Goal: Task Accomplishment & Management: Manage account settings

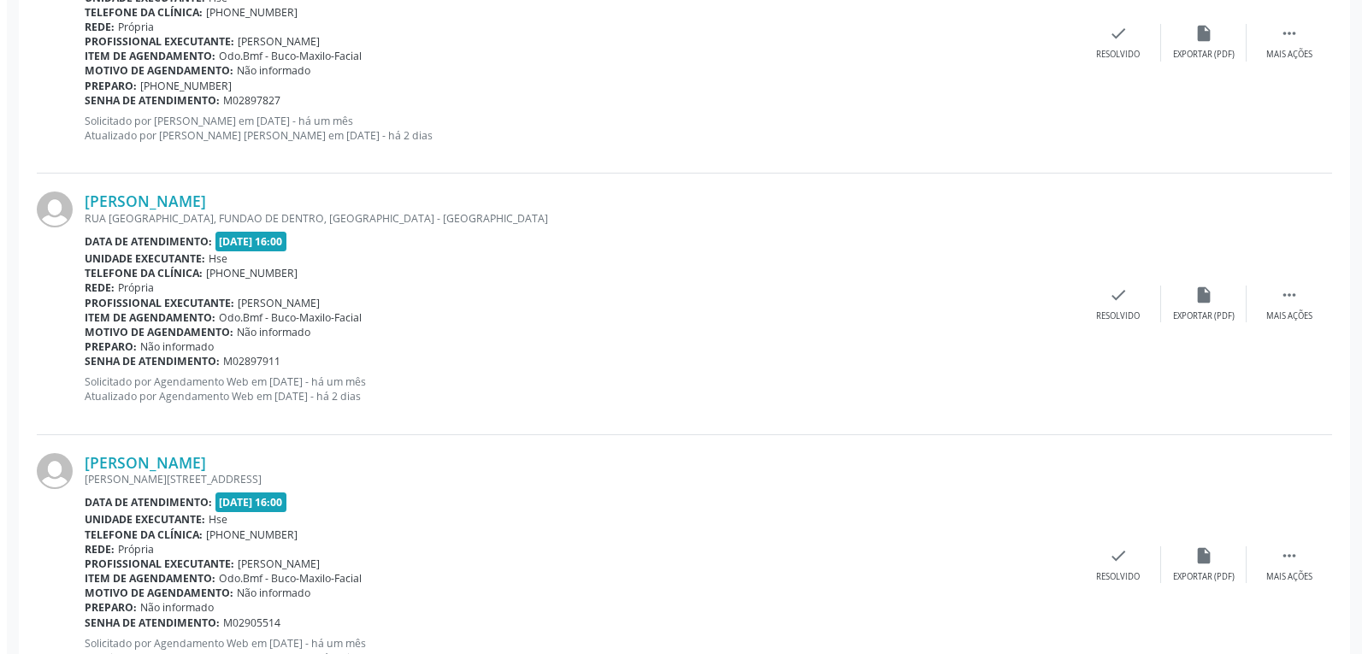
scroll to position [1026, 0]
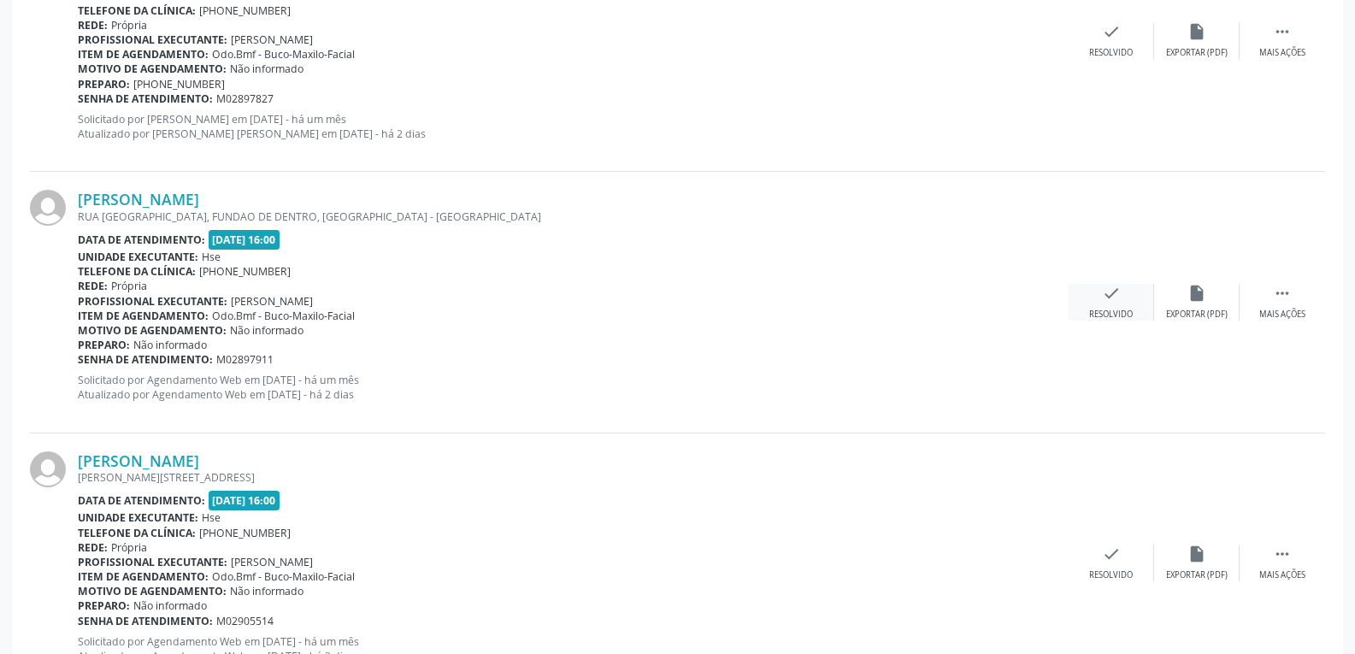
click at [1106, 306] on div "check Resolvido" at bounding box center [1111, 302] width 85 height 37
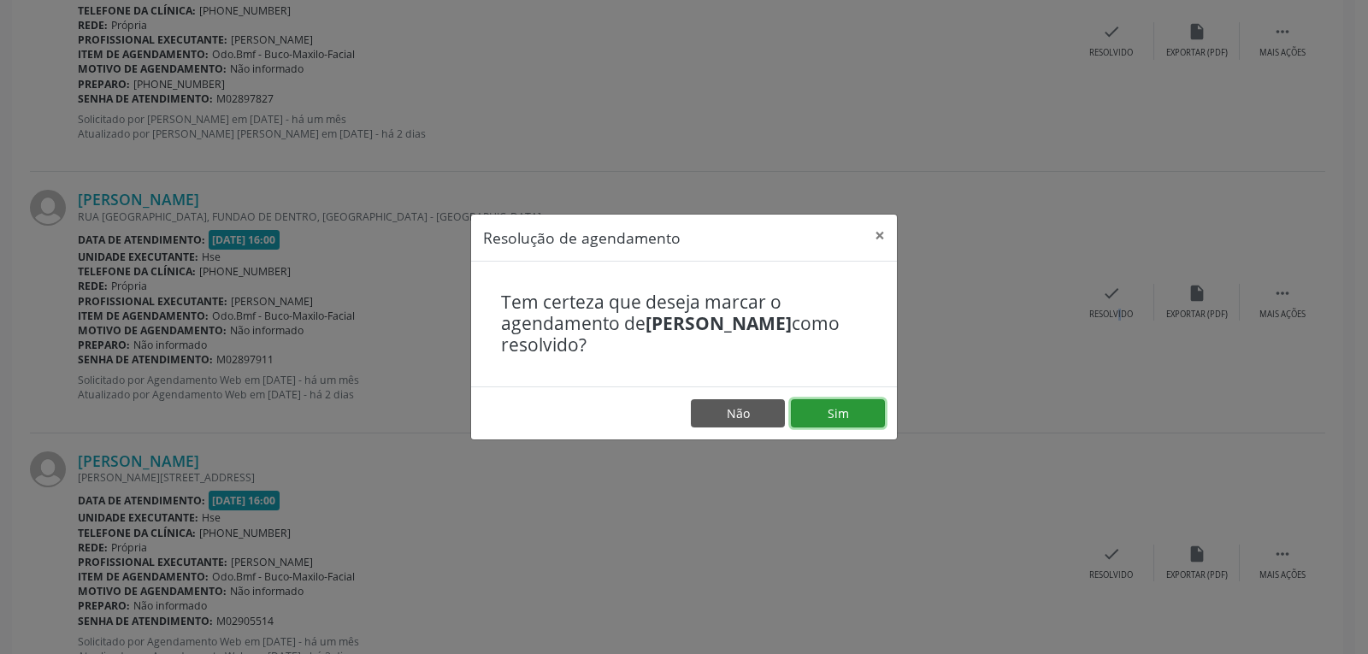
click at [864, 416] on button "Sim" at bounding box center [838, 413] width 94 height 29
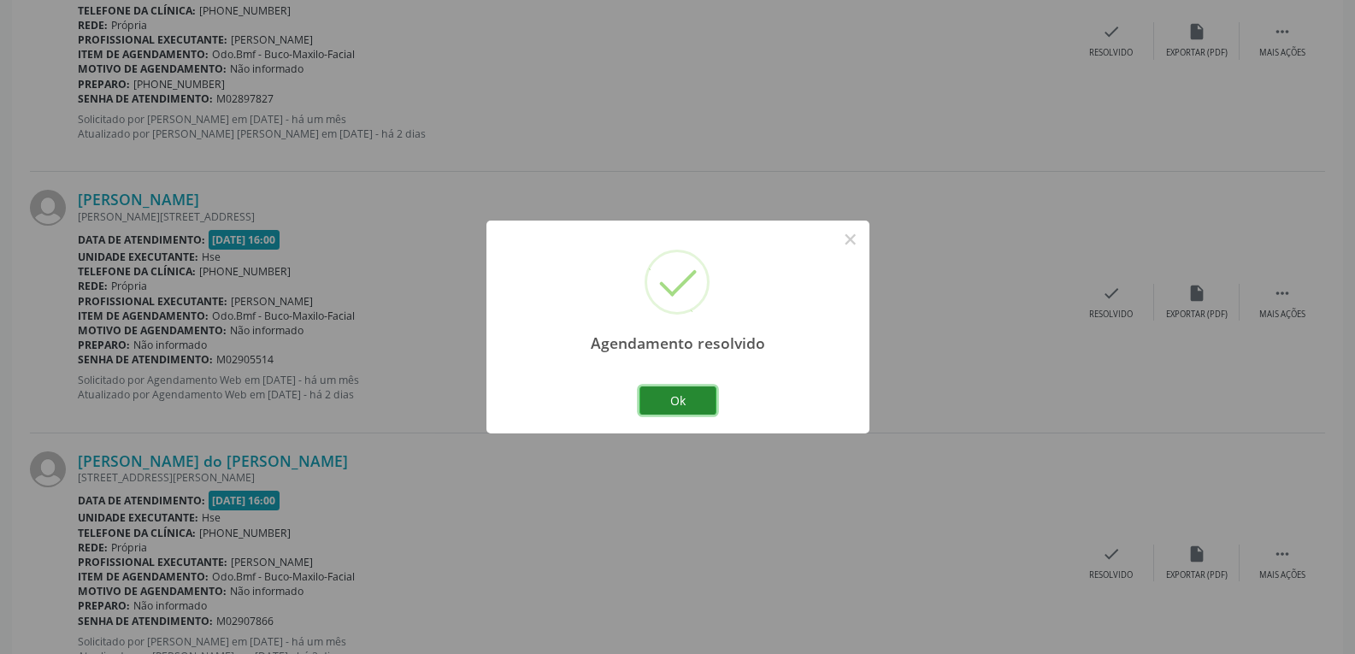
click at [671, 404] on button "Ok" at bounding box center [678, 400] width 77 height 29
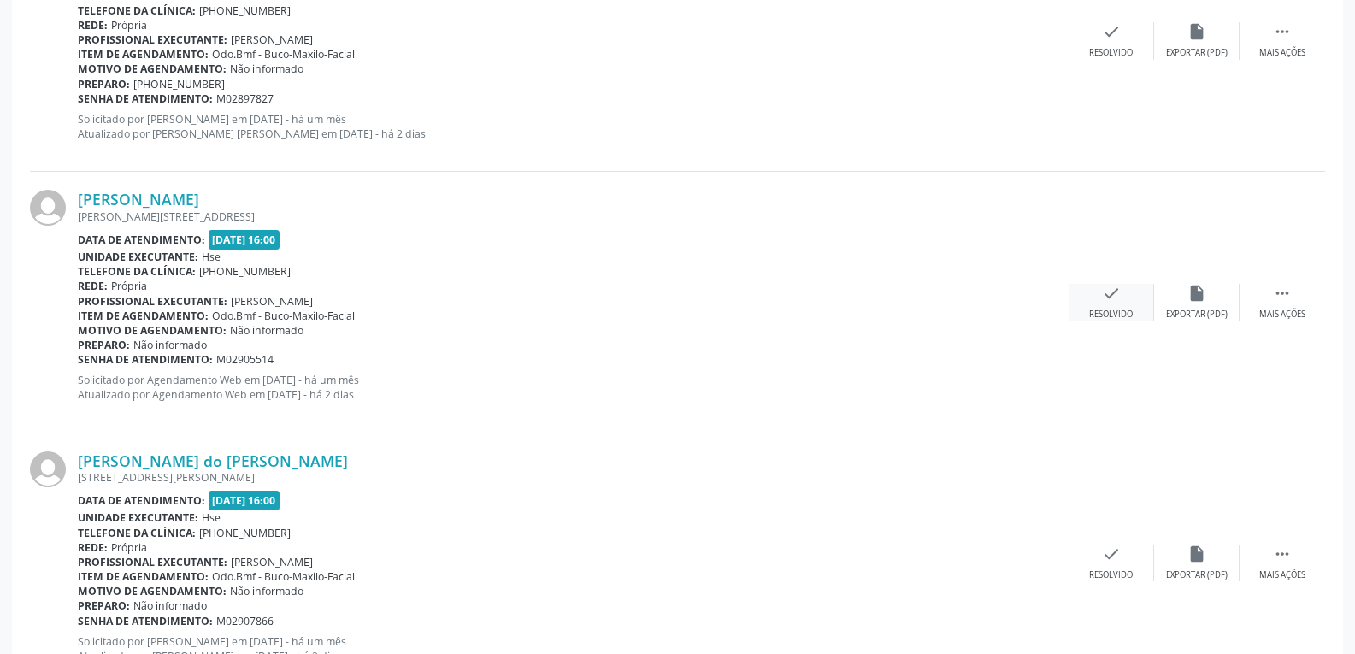
click at [1098, 292] on div "check Resolvido" at bounding box center [1111, 302] width 85 height 37
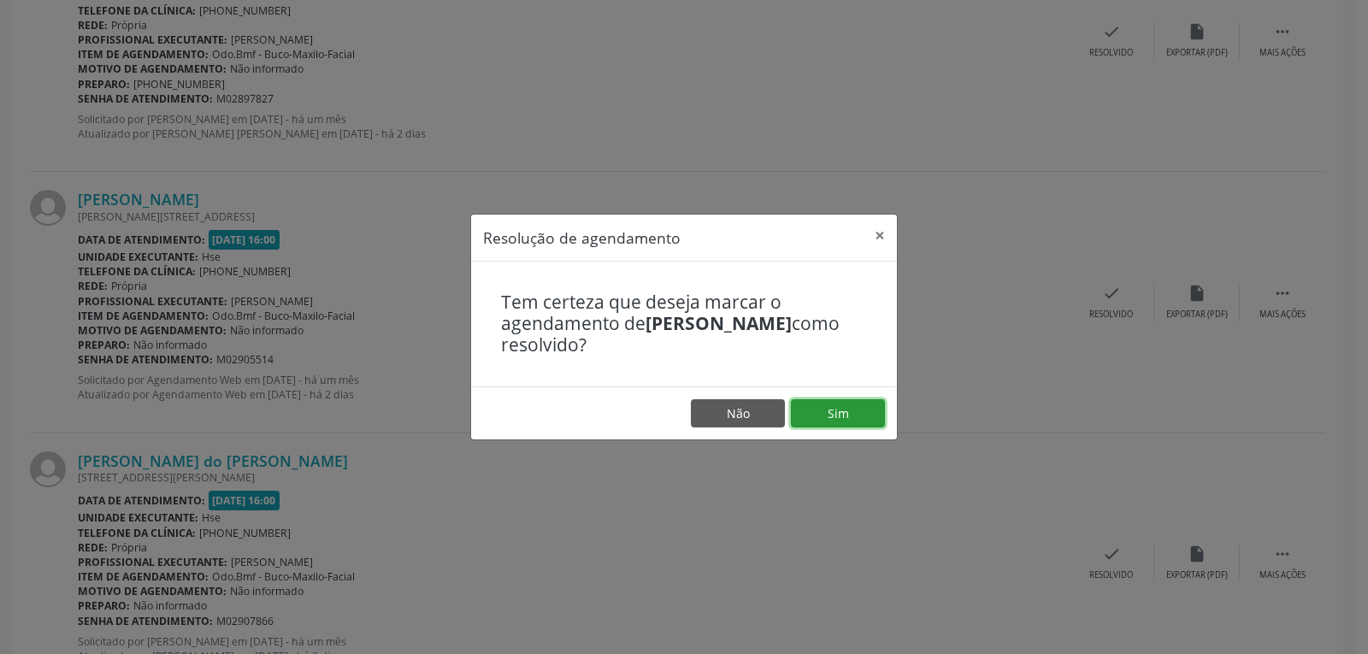
click at [832, 410] on button "Sim" at bounding box center [838, 413] width 94 height 29
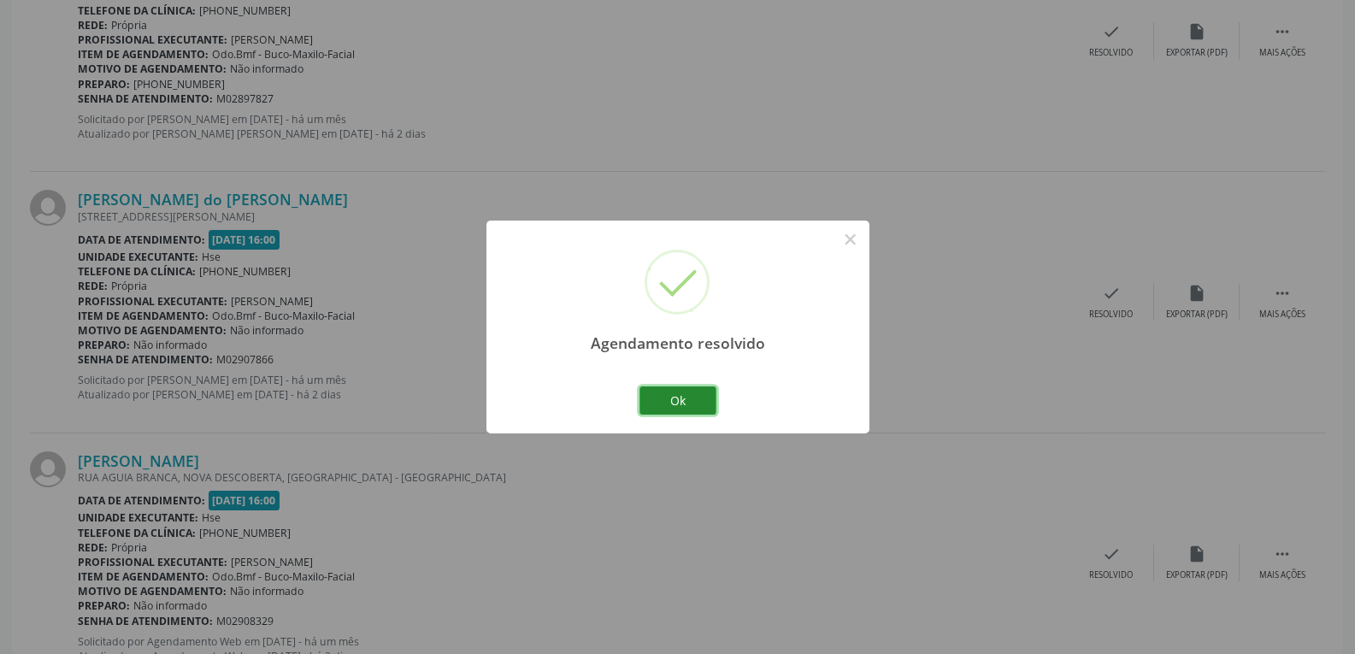
click at [689, 405] on button "Ok" at bounding box center [678, 400] width 77 height 29
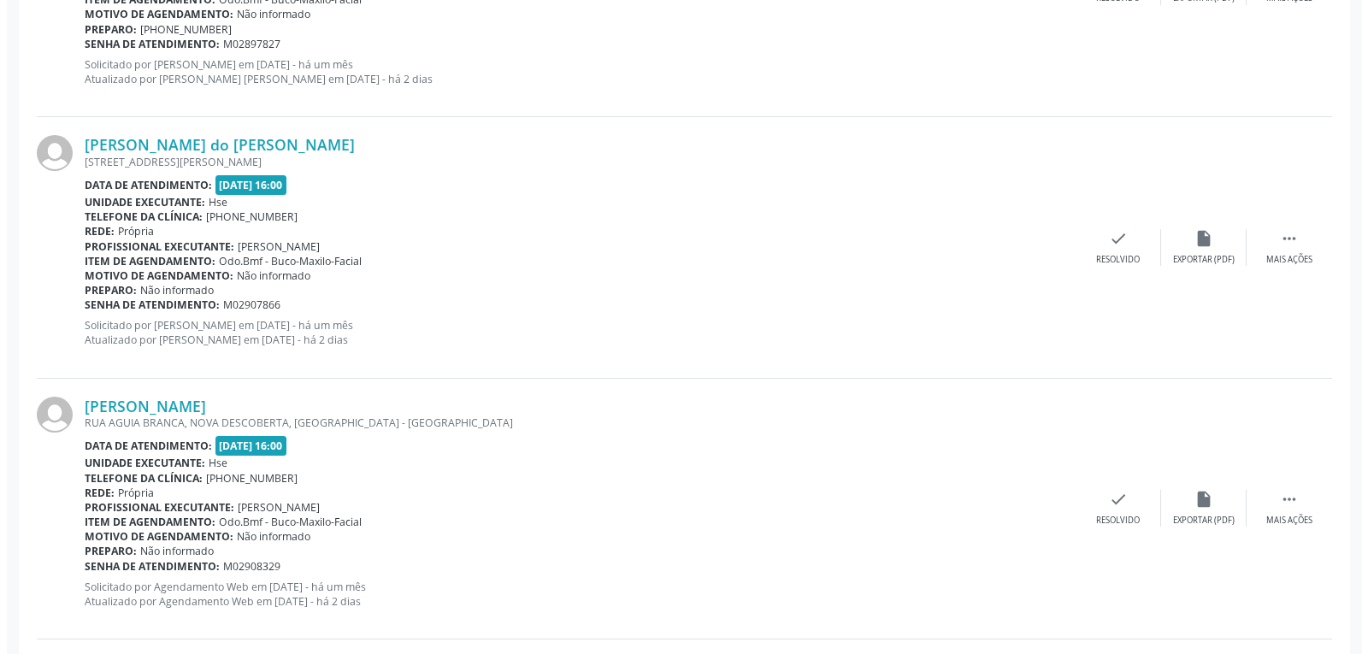
scroll to position [1111, 0]
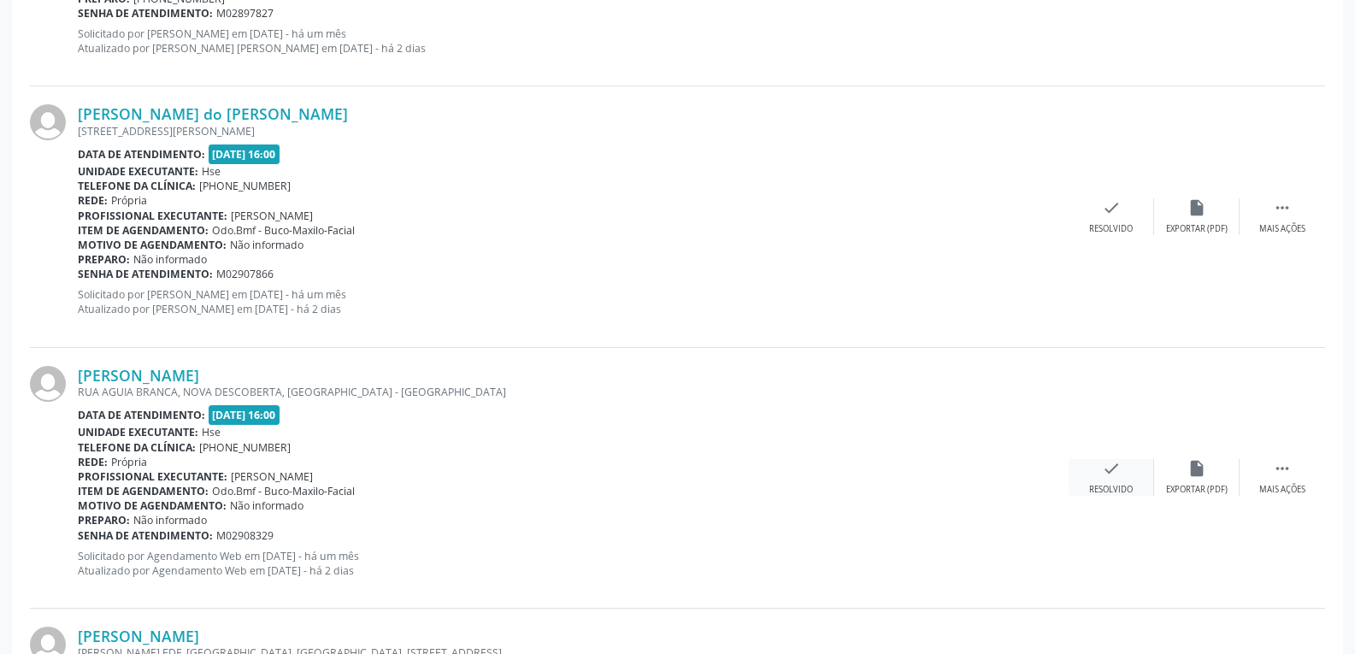
click at [1118, 475] on icon "check" at bounding box center [1111, 468] width 19 height 19
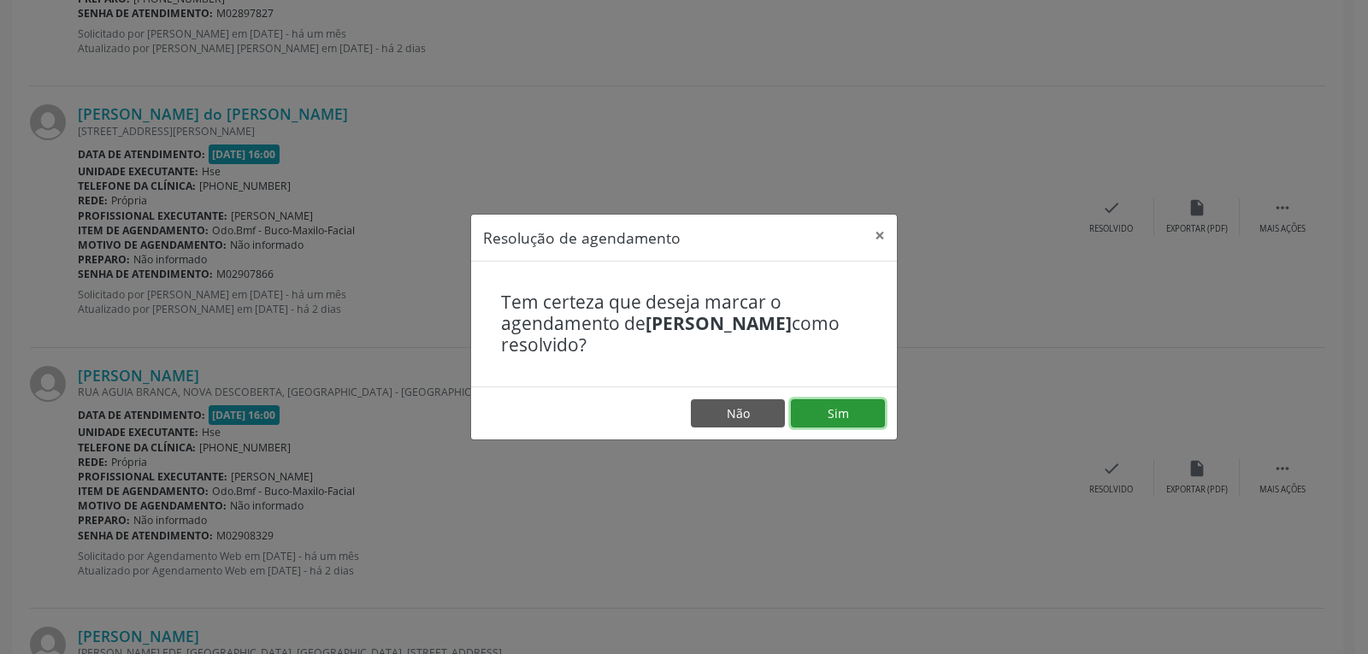
click at [840, 406] on button "Sim" at bounding box center [838, 413] width 94 height 29
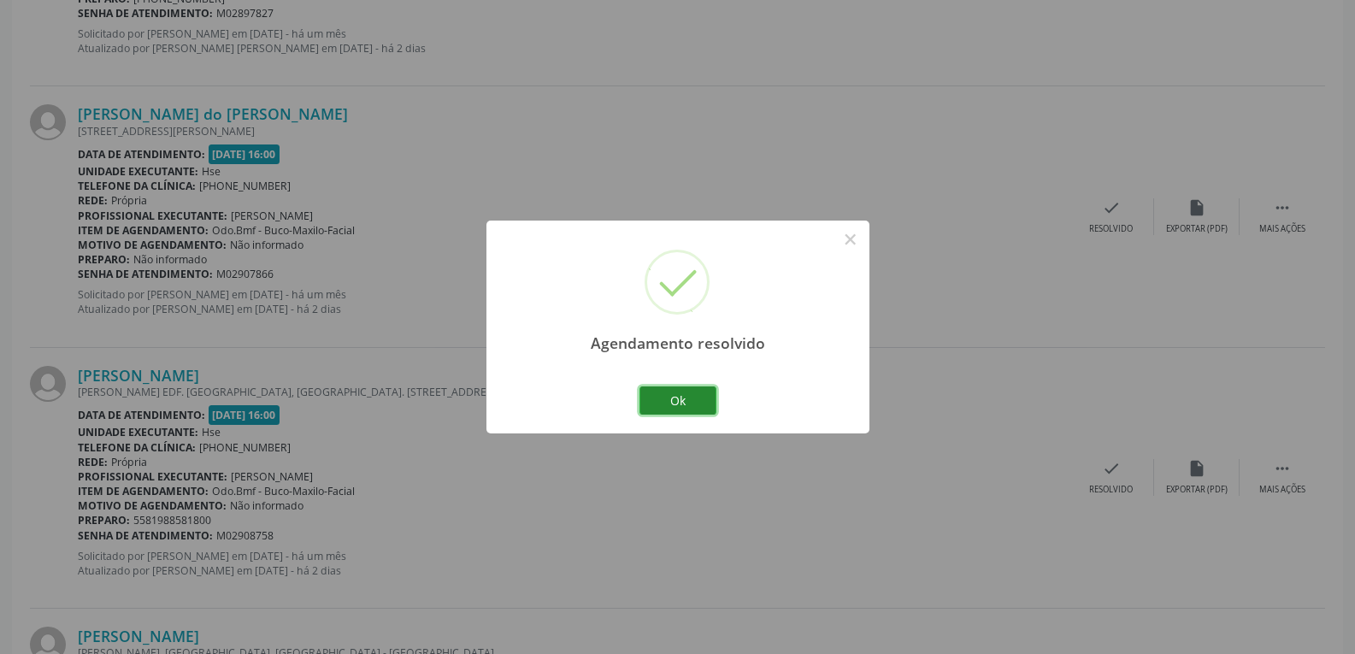
click at [688, 393] on button "Ok" at bounding box center [678, 400] width 77 height 29
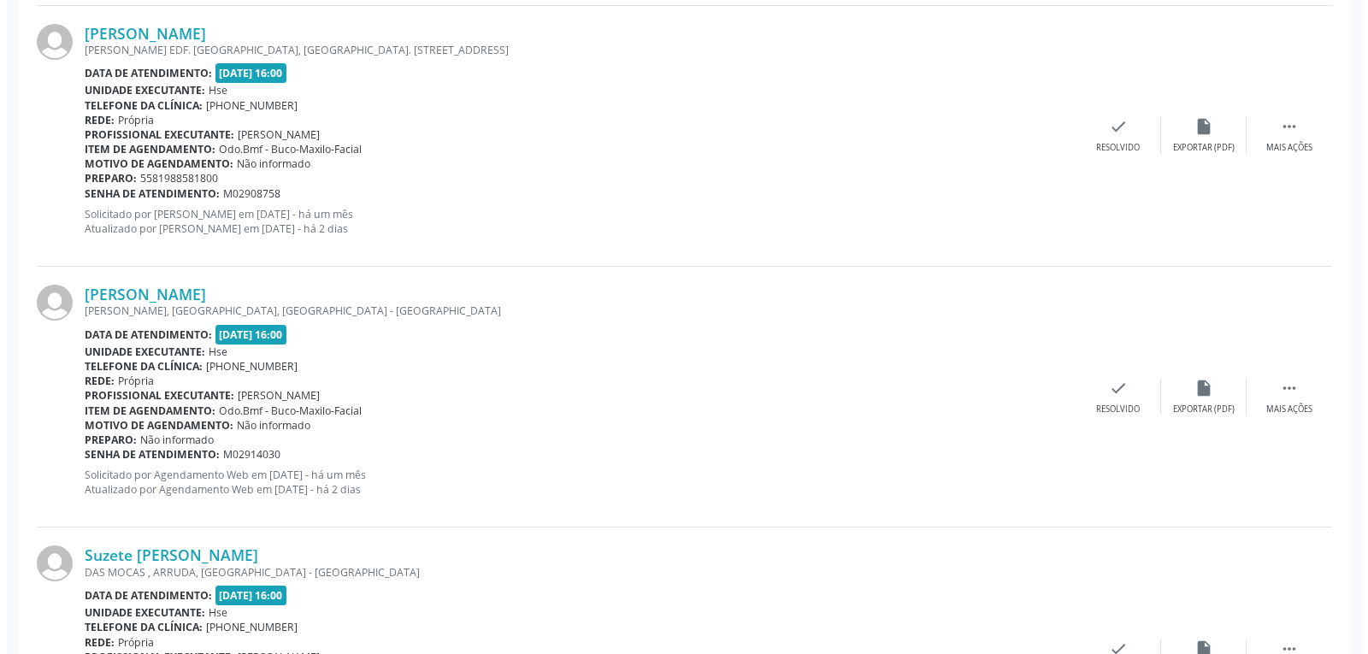
scroll to position [1539, 0]
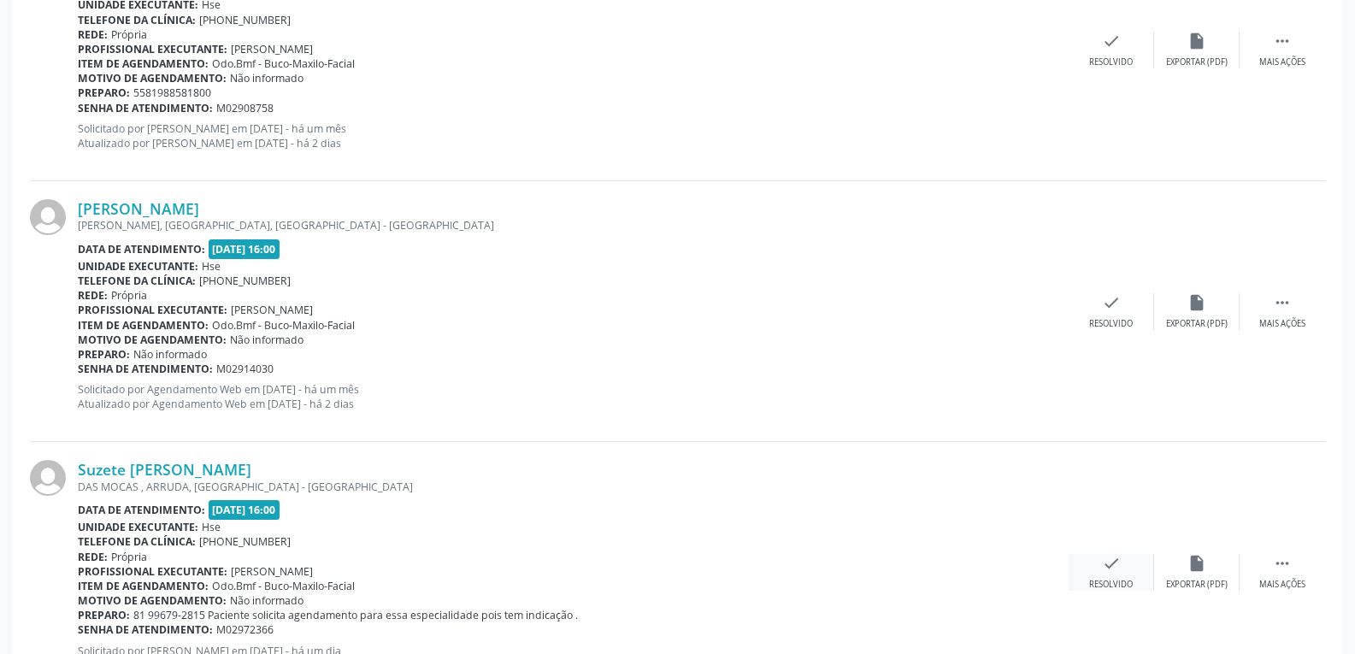
click at [1145, 583] on div "check Resolvido" at bounding box center [1111, 572] width 85 height 37
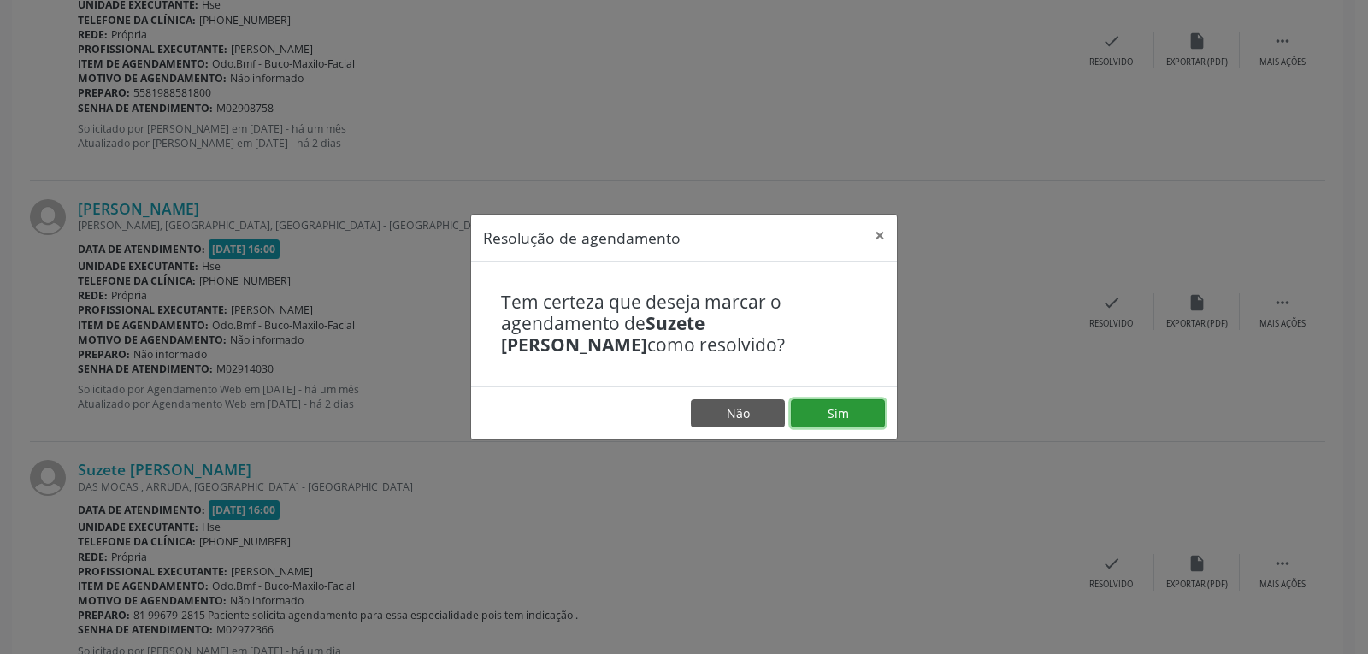
click at [840, 426] on button "Sim" at bounding box center [838, 413] width 94 height 29
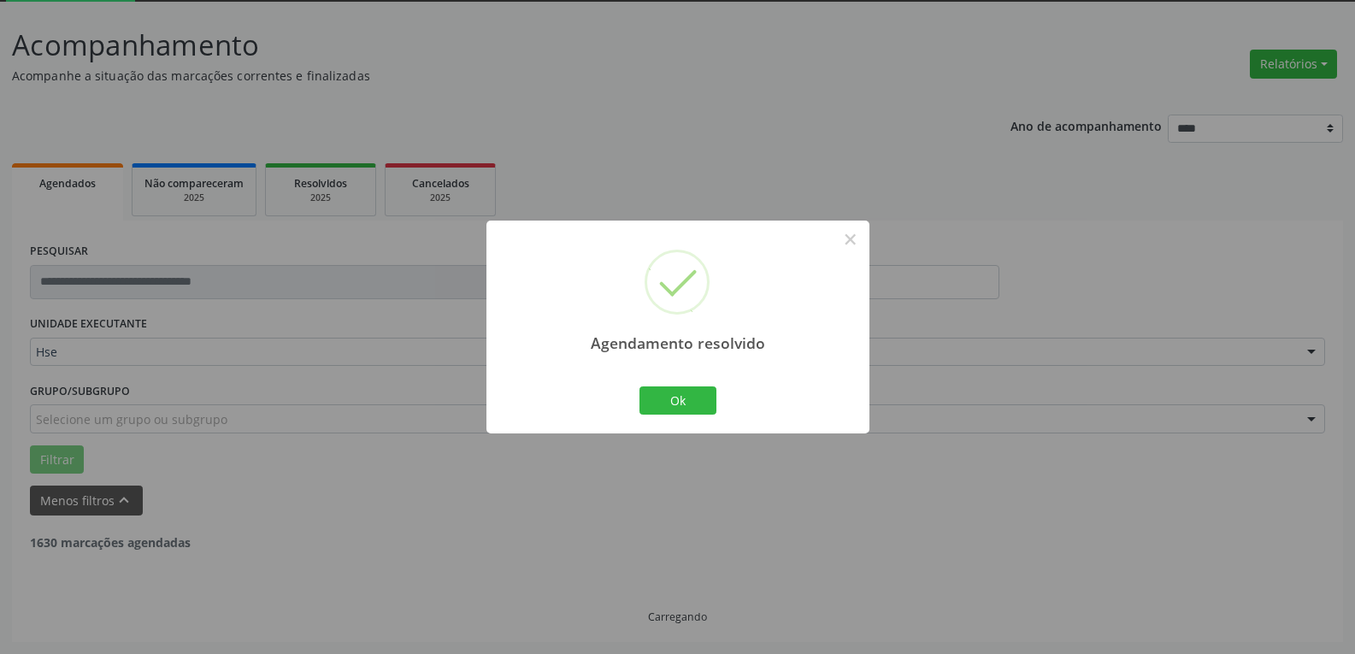
scroll to position [1356, 0]
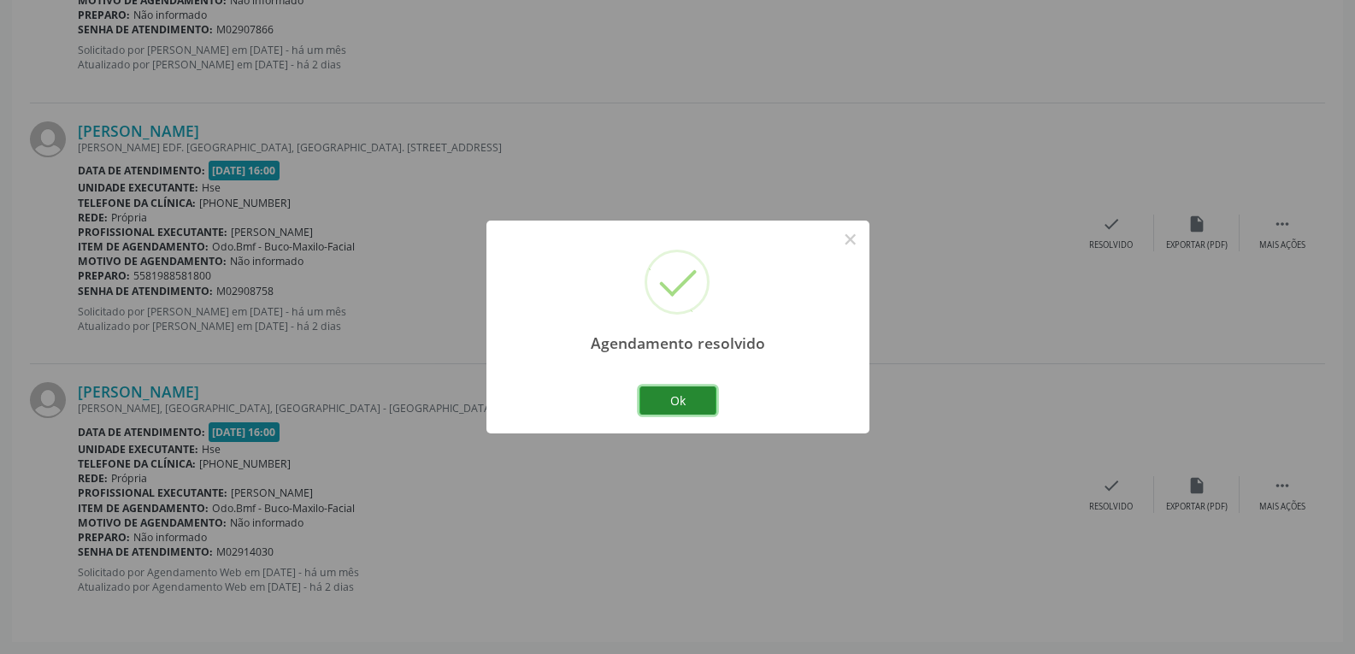
click at [679, 404] on button "Ok" at bounding box center [678, 400] width 77 height 29
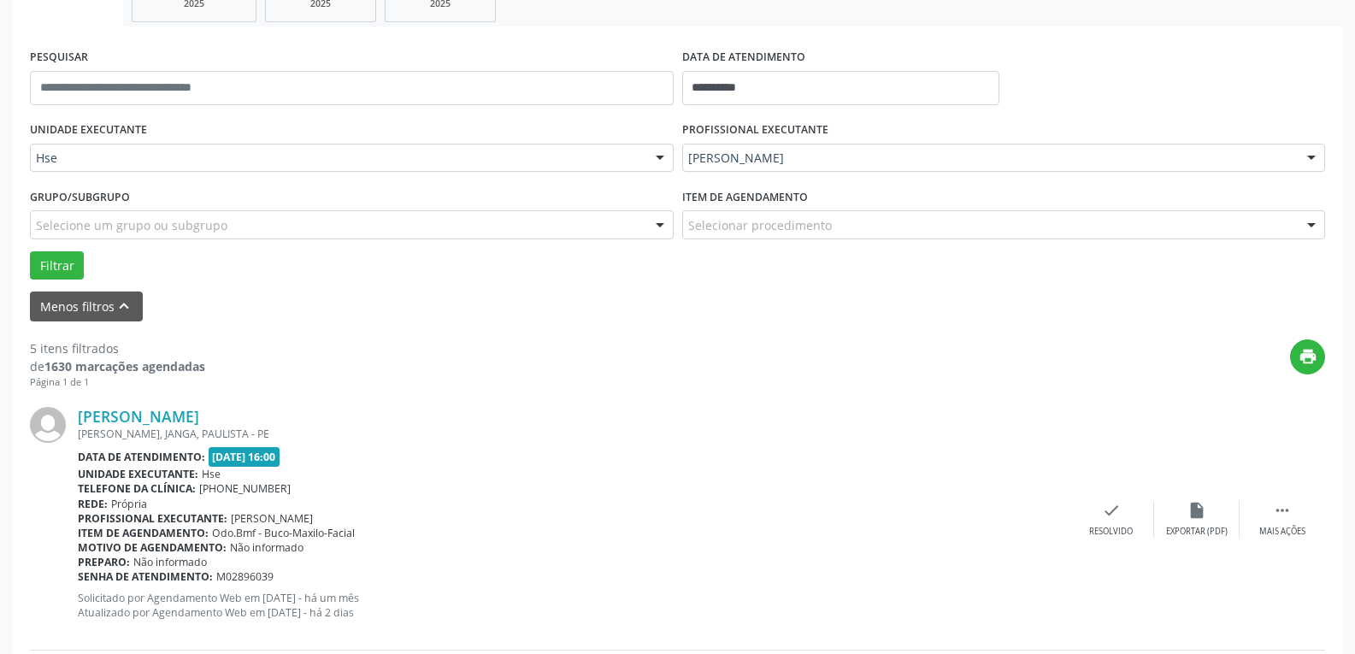
scroll to position [501, 0]
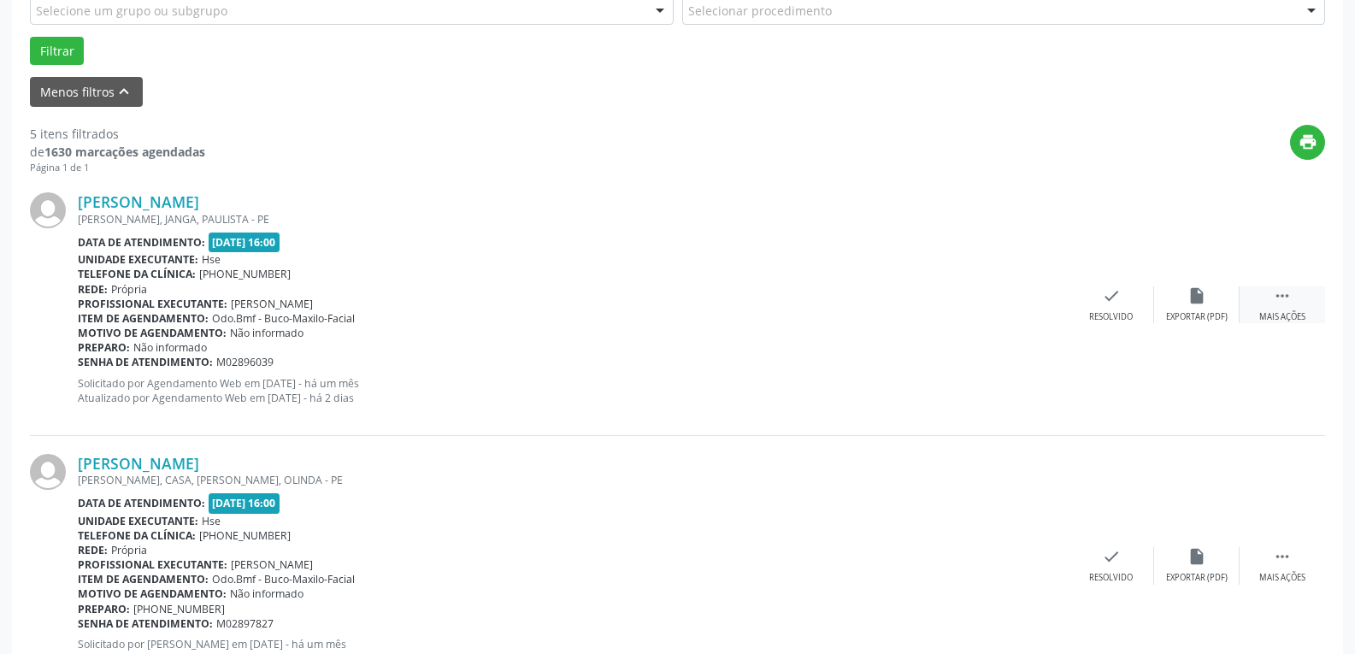
click at [1291, 301] on icon "" at bounding box center [1282, 295] width 19 height 19
click at [1206, 309] on div "alarm_off Não compareceu" at bounding box center [1196, 304] width 85 height 37
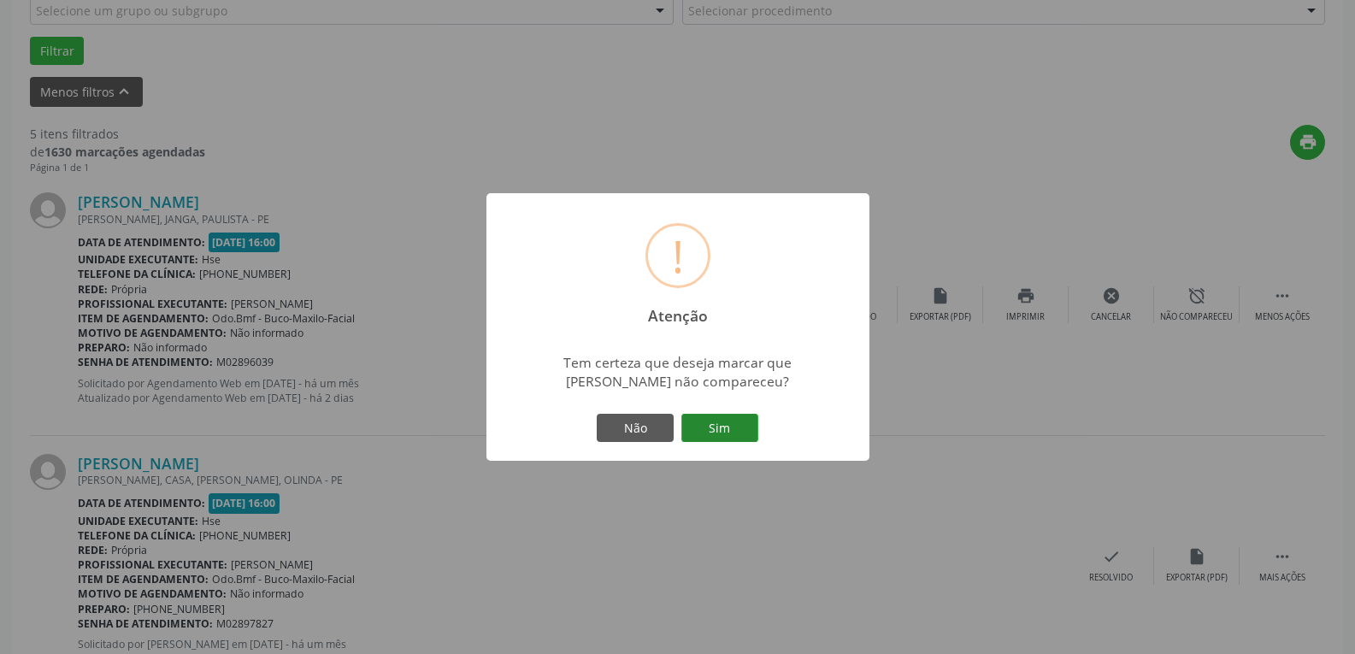
click at [721, 425] on button "Sim" at bounding box center [719, 428] width 77 height 29
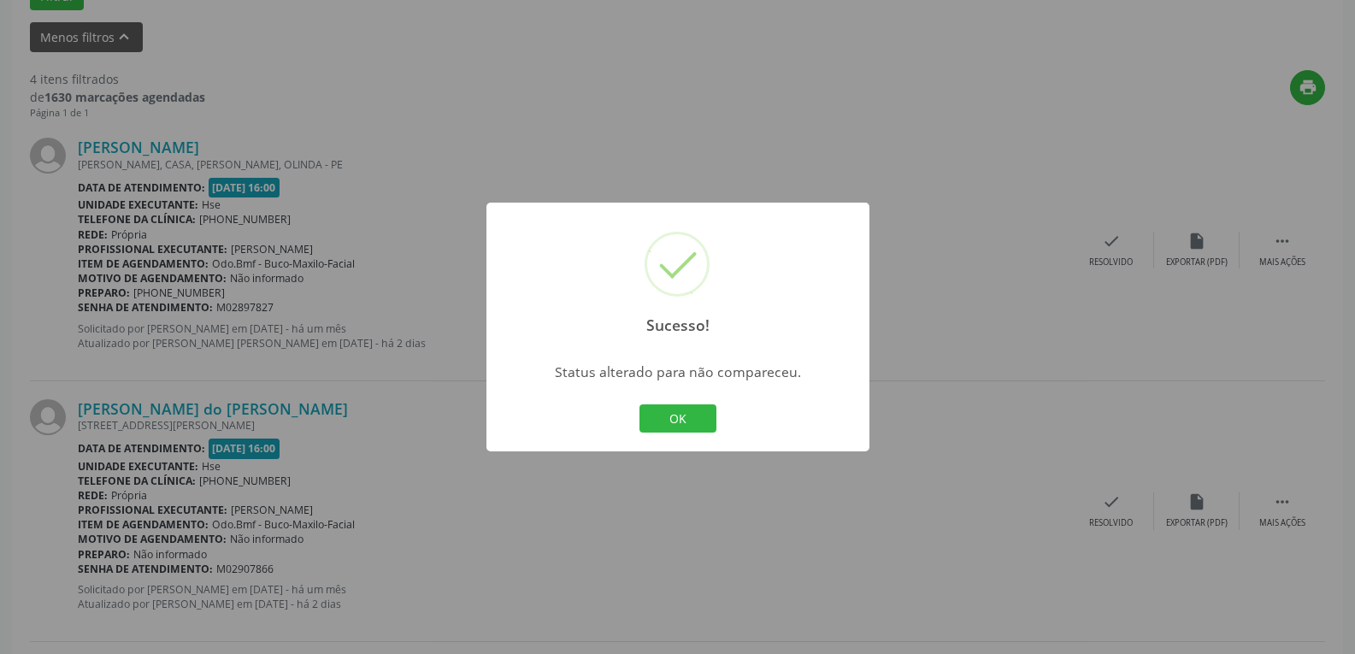
scroll to position [587, 0]
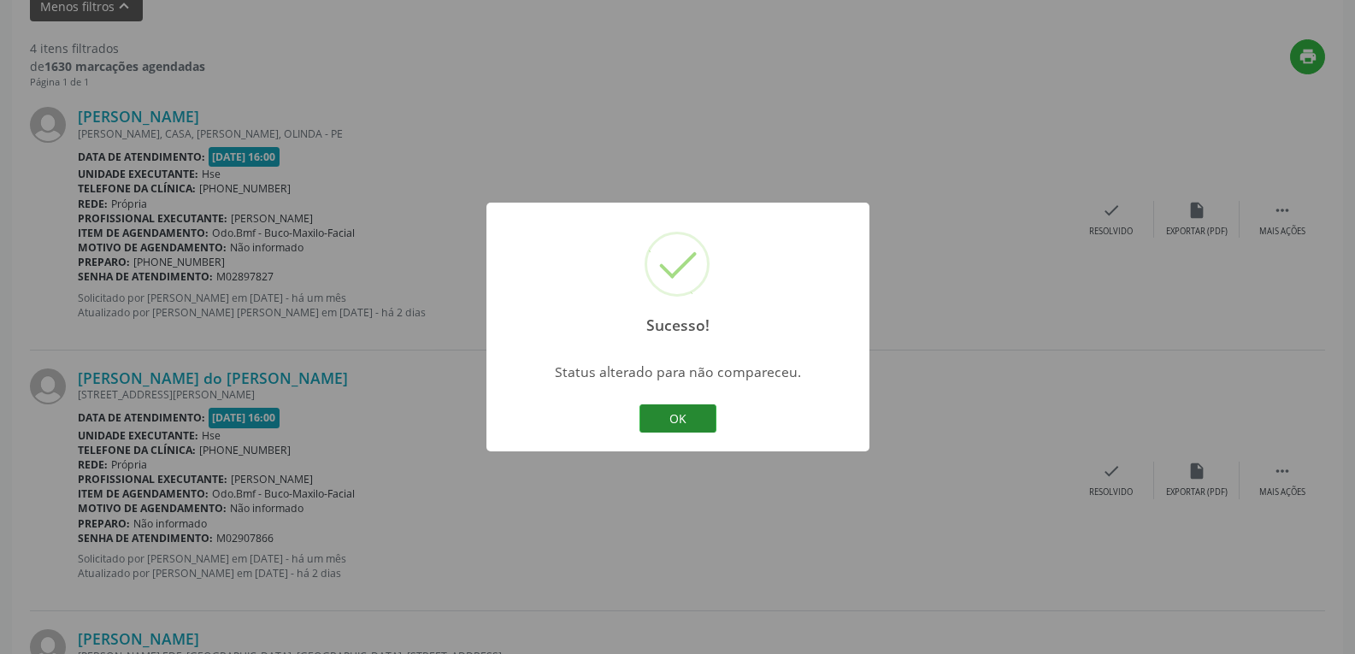
click at [675, 417] on button "OK" at bounding box center [678, 418] width 77 height 29
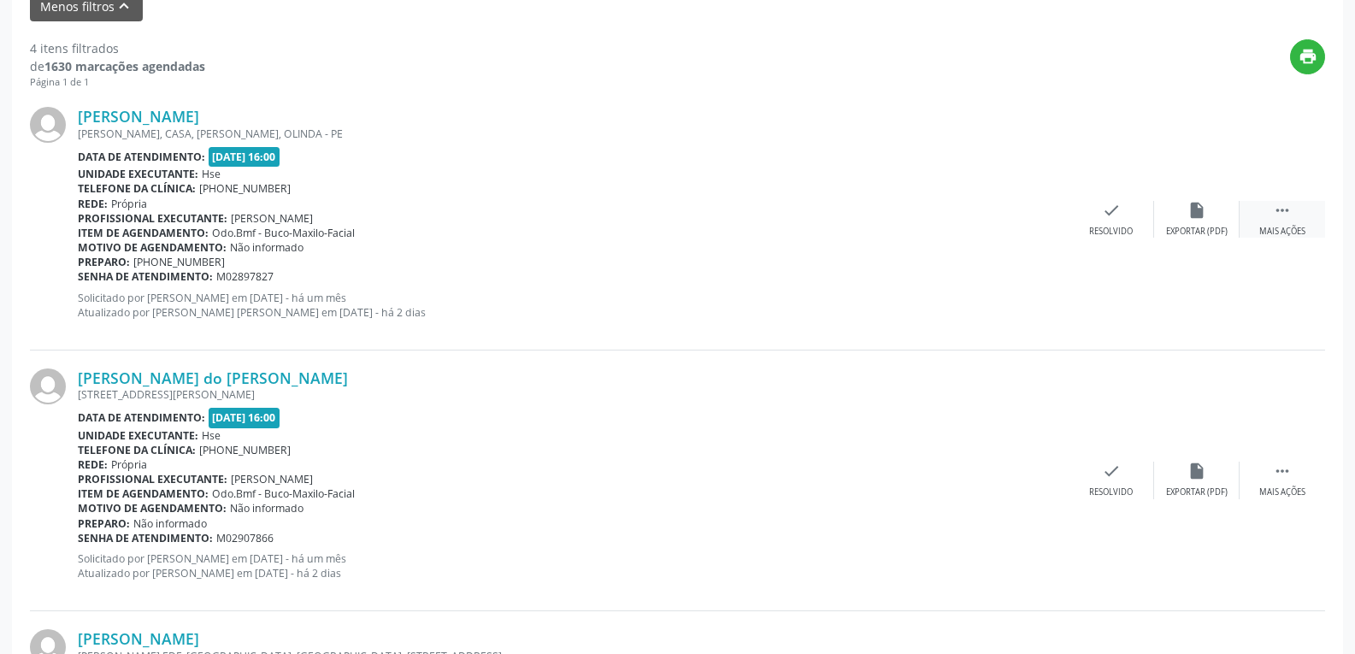
click at [1297, 219] on div " Mais ações" at bounding box center [1282, 219] width 85 height 37
click at [1182, 221] on div "alarm_off Não compareceu" at bounding box center [1196, 219] width 85 height 37
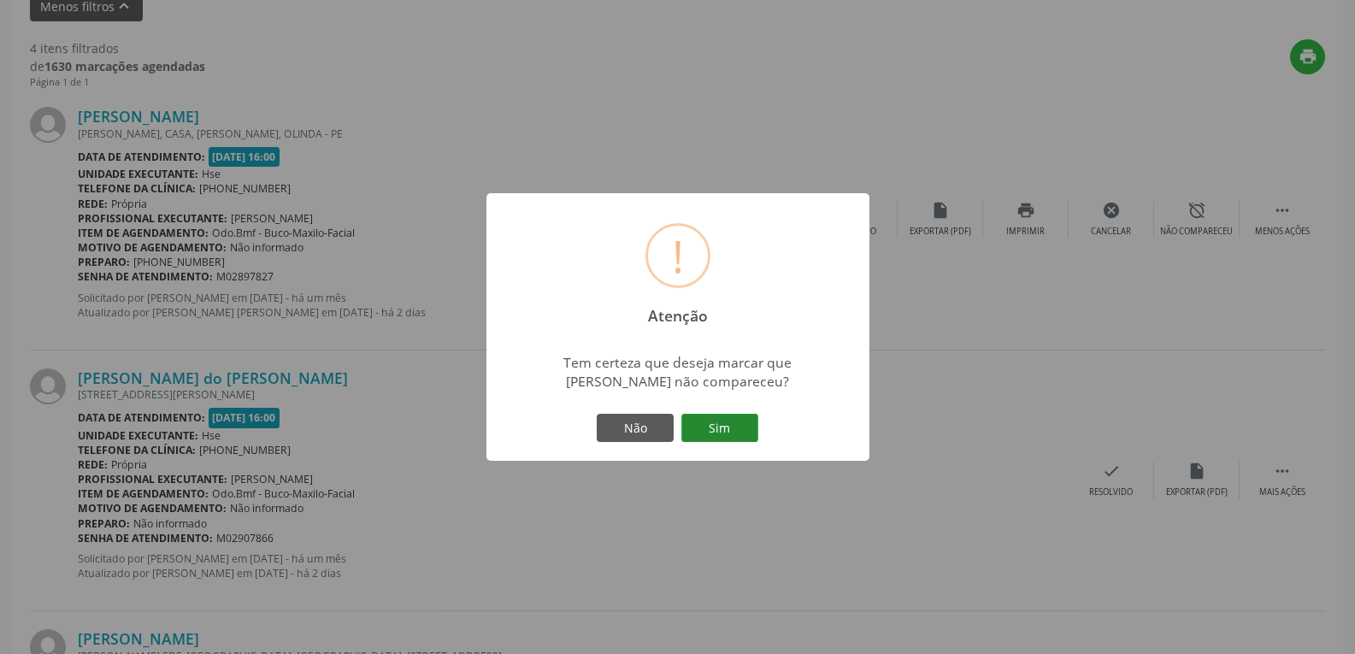
click at [694, 427] on button "Sim" at bounding box center [719, 428] width 77 height 29
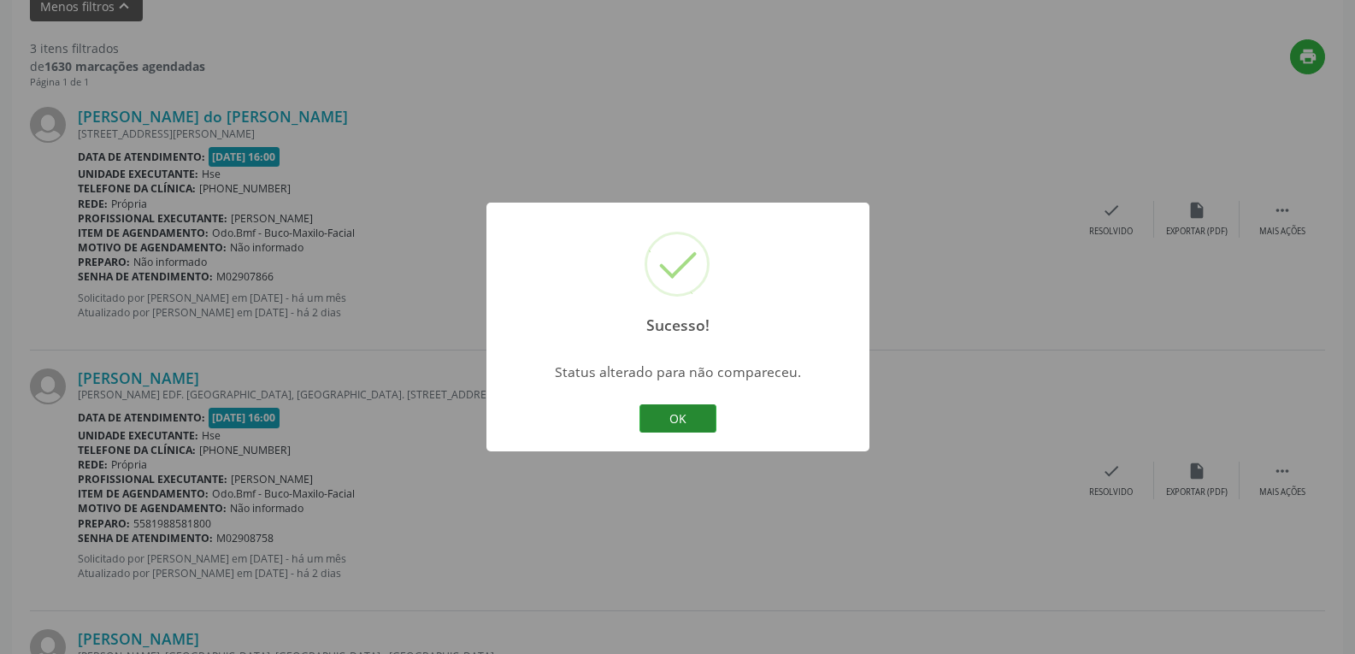
click at [697, 411] on button "OK" at bounding box center [678, 418] width 77 height 29
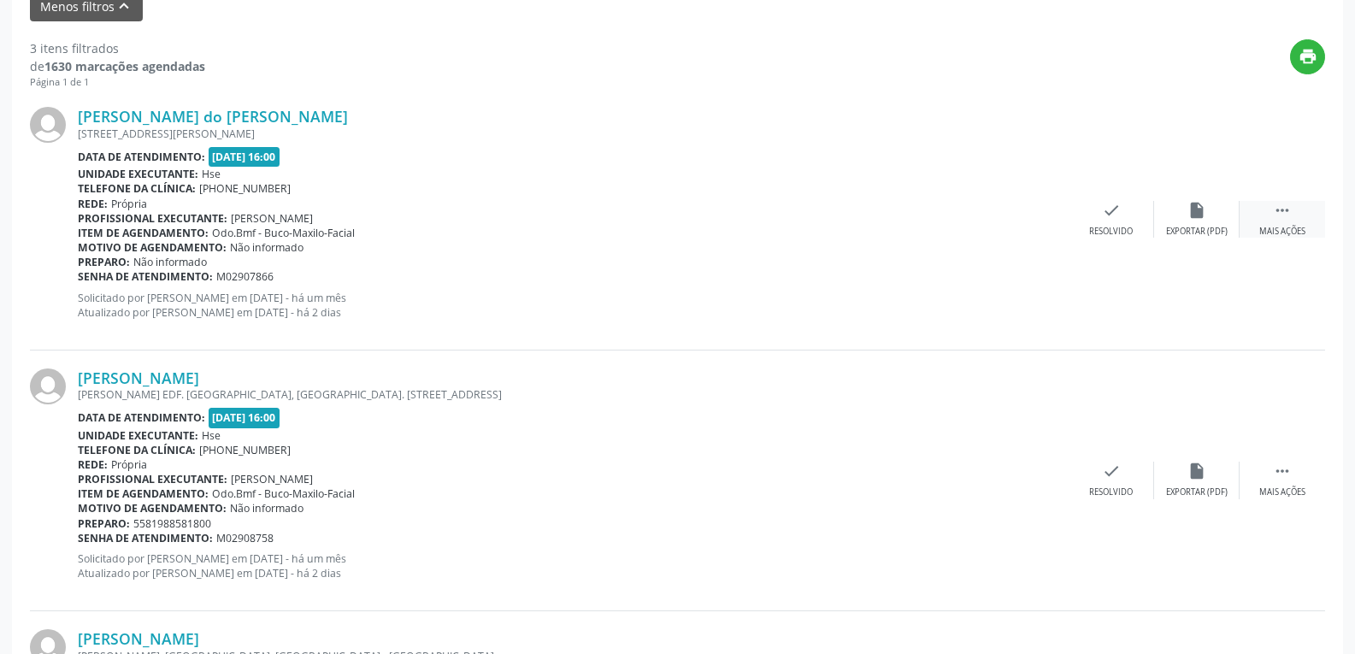
click at [1275, 227] on div "Mais ações" at bounding box center [1282, 232] width 46 height 12
click at [1190, 233] on div "Não compareceu" at bounding box center [1196, 232] width 73 height 12
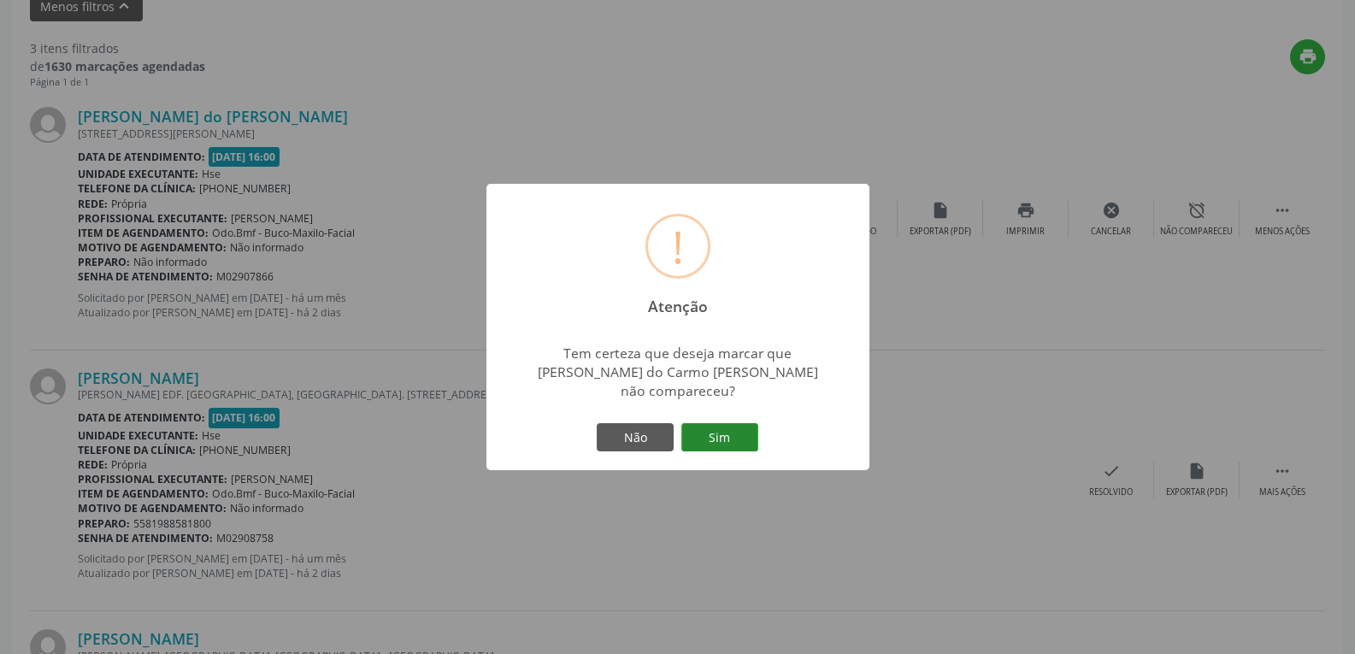
click at [714, 426] on button "Sim" at bounding box center [719, 437] width 77 height 29
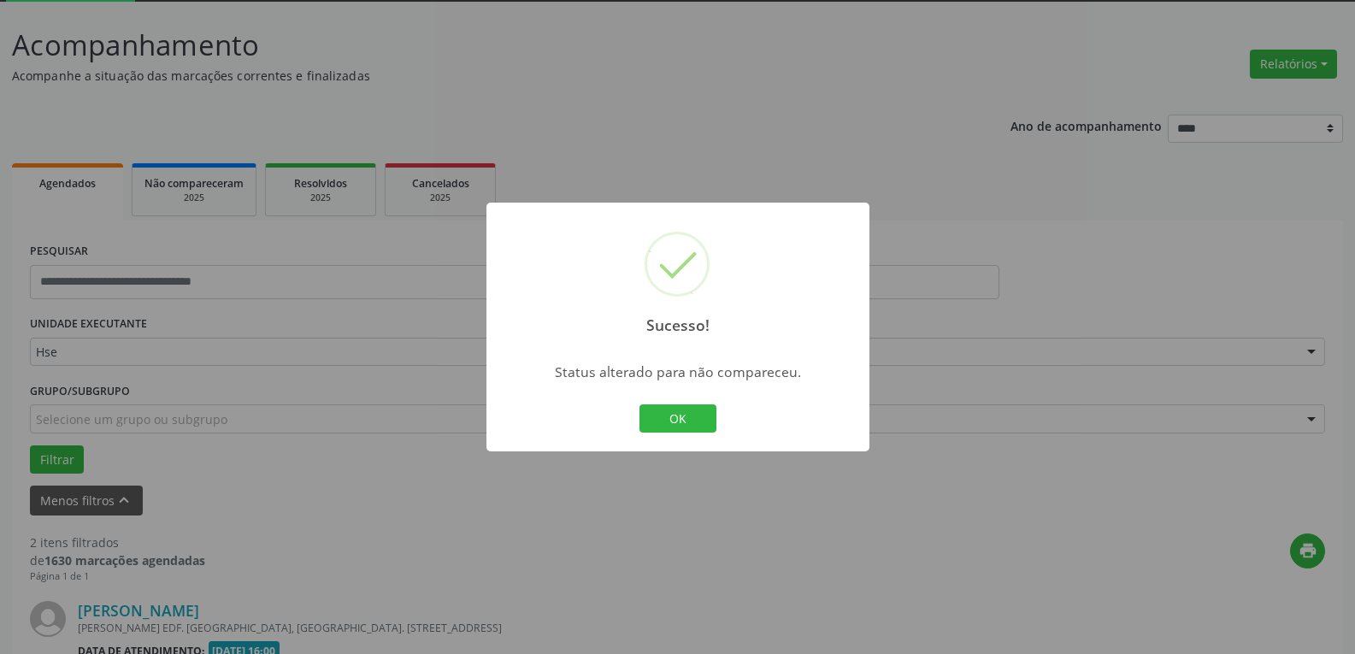
scroll to position [573, 0]
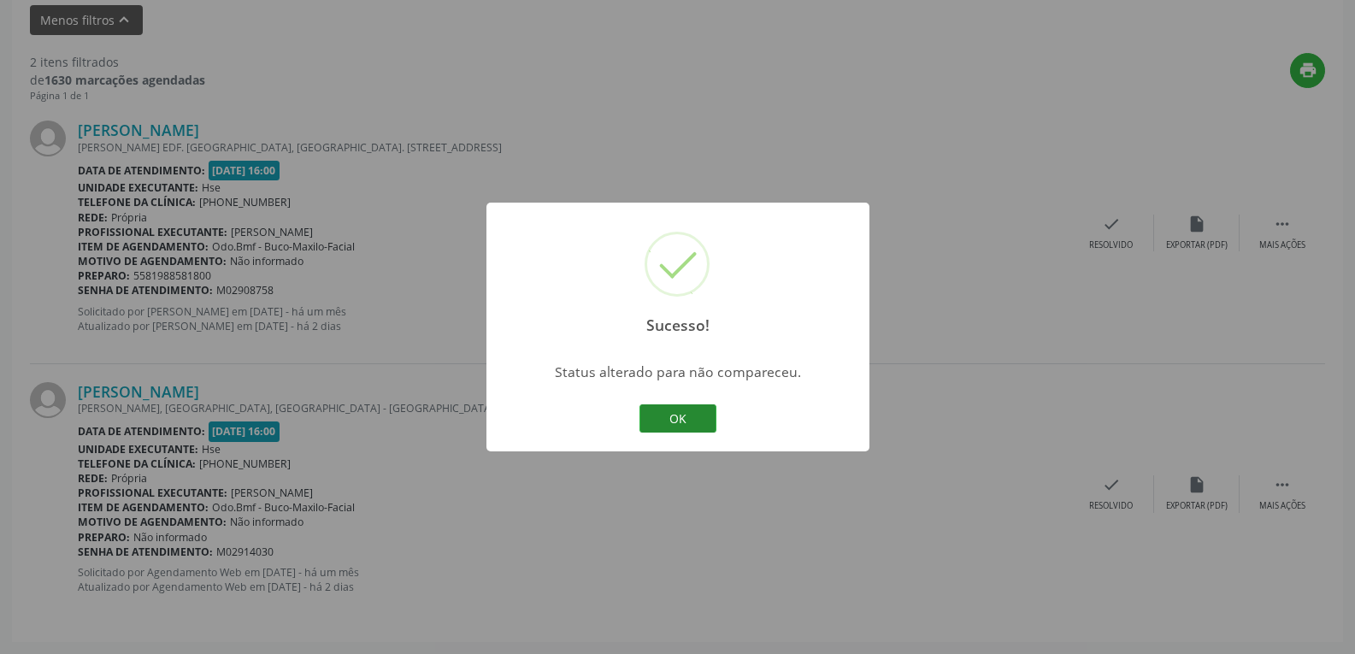
click at [693, 410] on button "OK" at bounding box center [678, 418] width 77 height 29
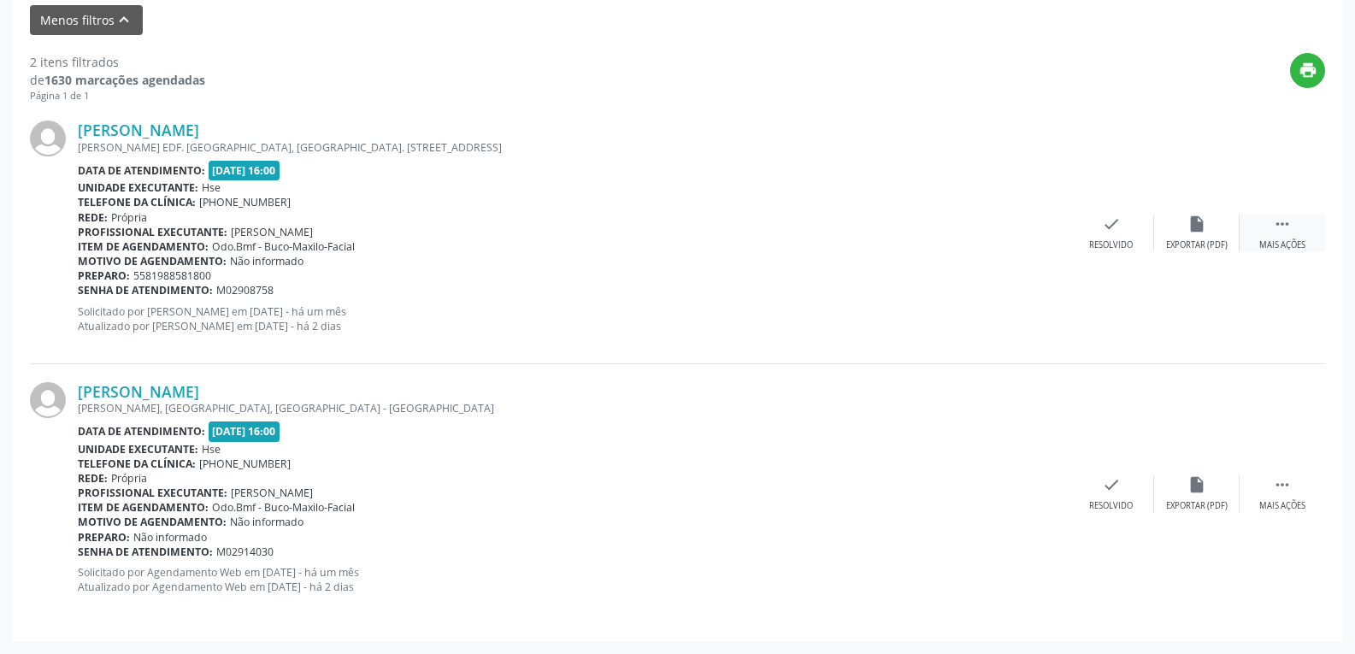
click at [1274, 221] on icon "" at bounding box center [1282, 224] width 19 height 19
click at [1218, 231] on div "alarm_off Não compareceu" at bounding box center [1196, 233] width 85 height 37
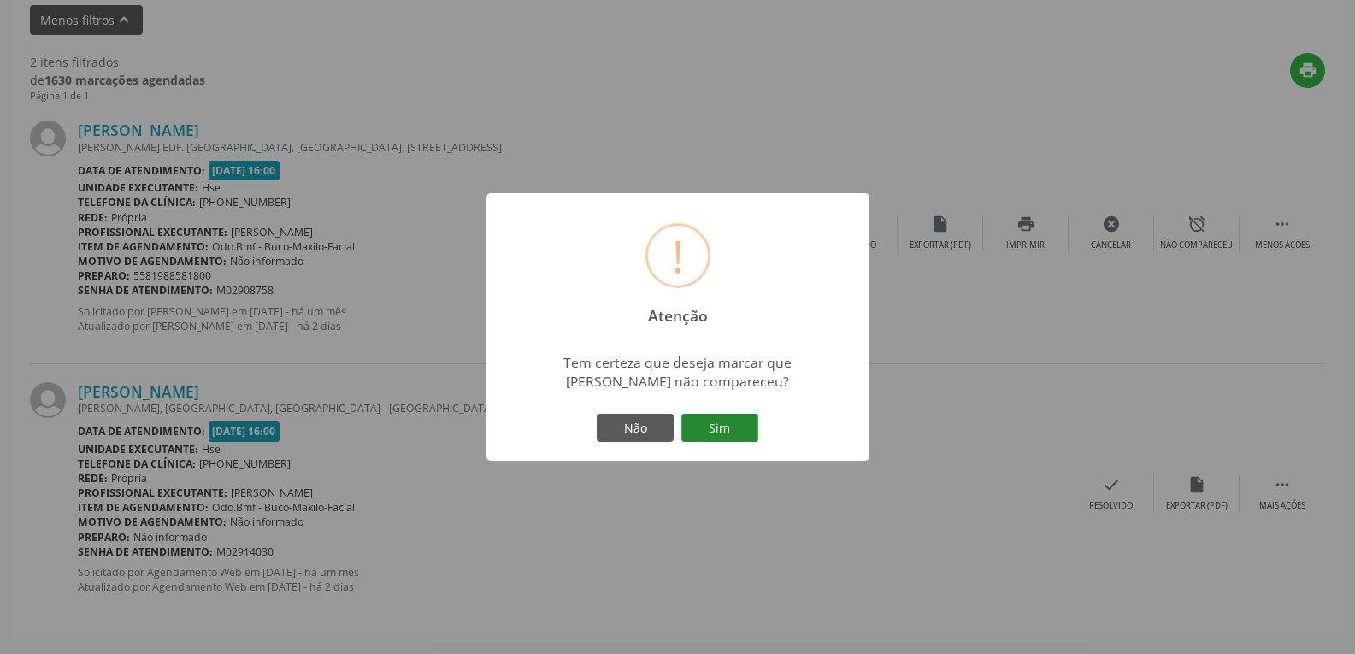
click at [735, 419] on button "Sim" at bounding box center [719, 428] width 77 height 29
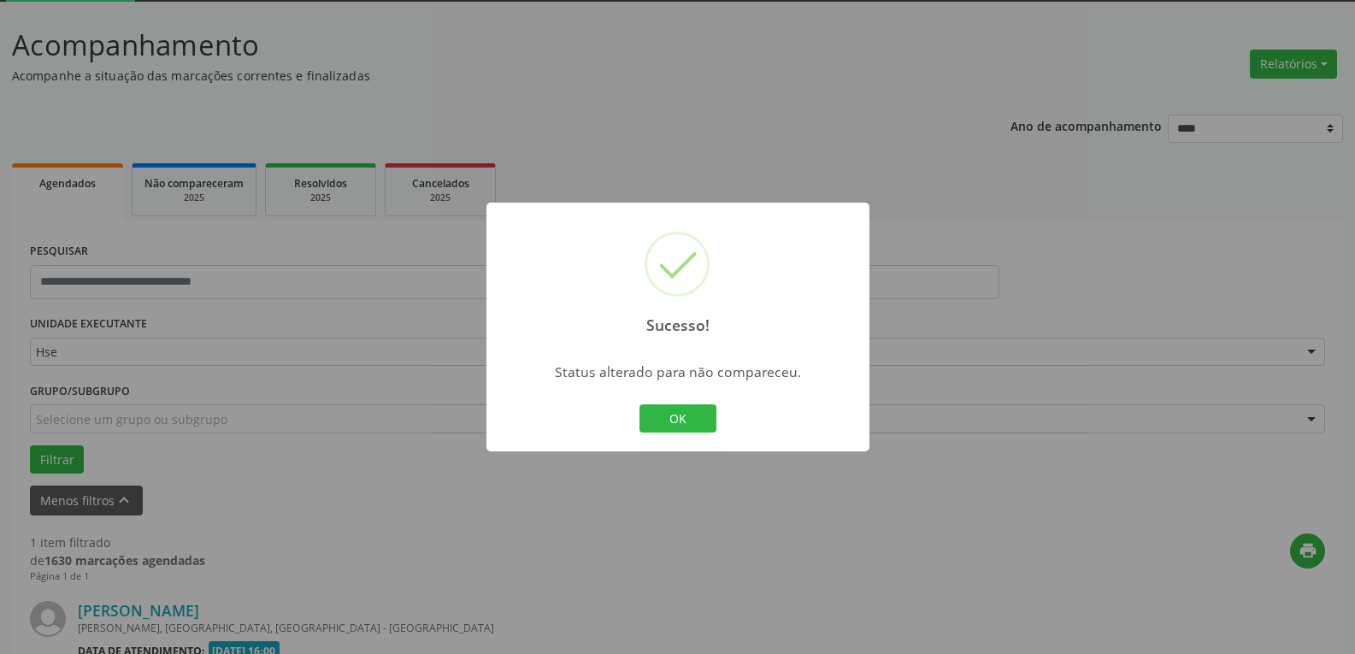
scroll to position [312, 0]
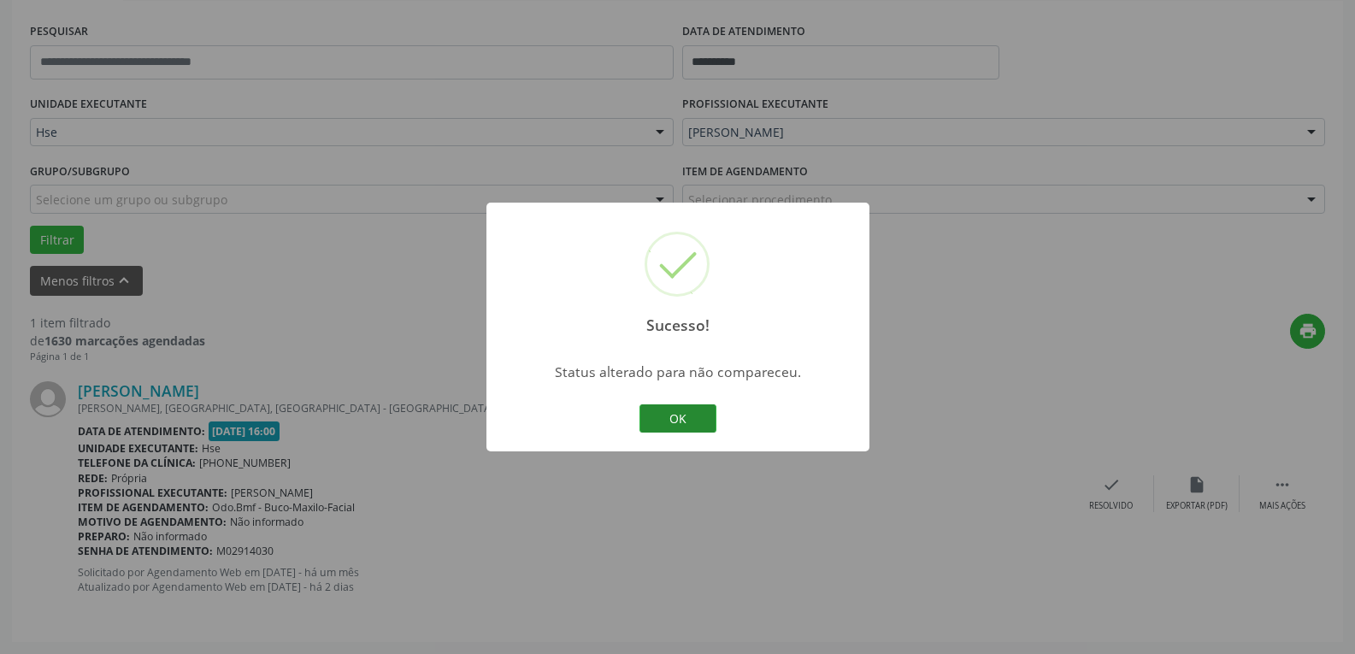
click at [703, 414] on button "OK" at bounding box center [678, 418] width 77 height 29
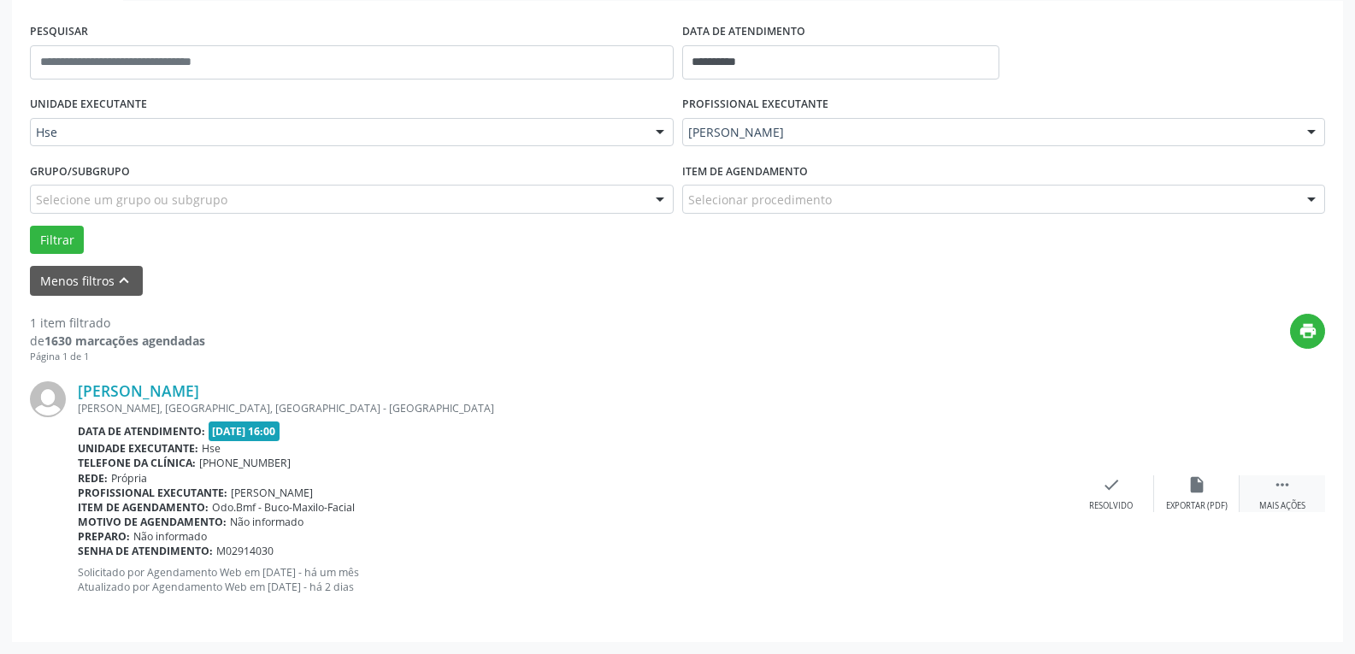
click at [1276, 489] on icon "" at bounding box center [1282, 484] width 19 height 19
click at [1217, 495] on div "alarm_off Não compareceu" at bounding box center [1196, 493] width 85 height 37
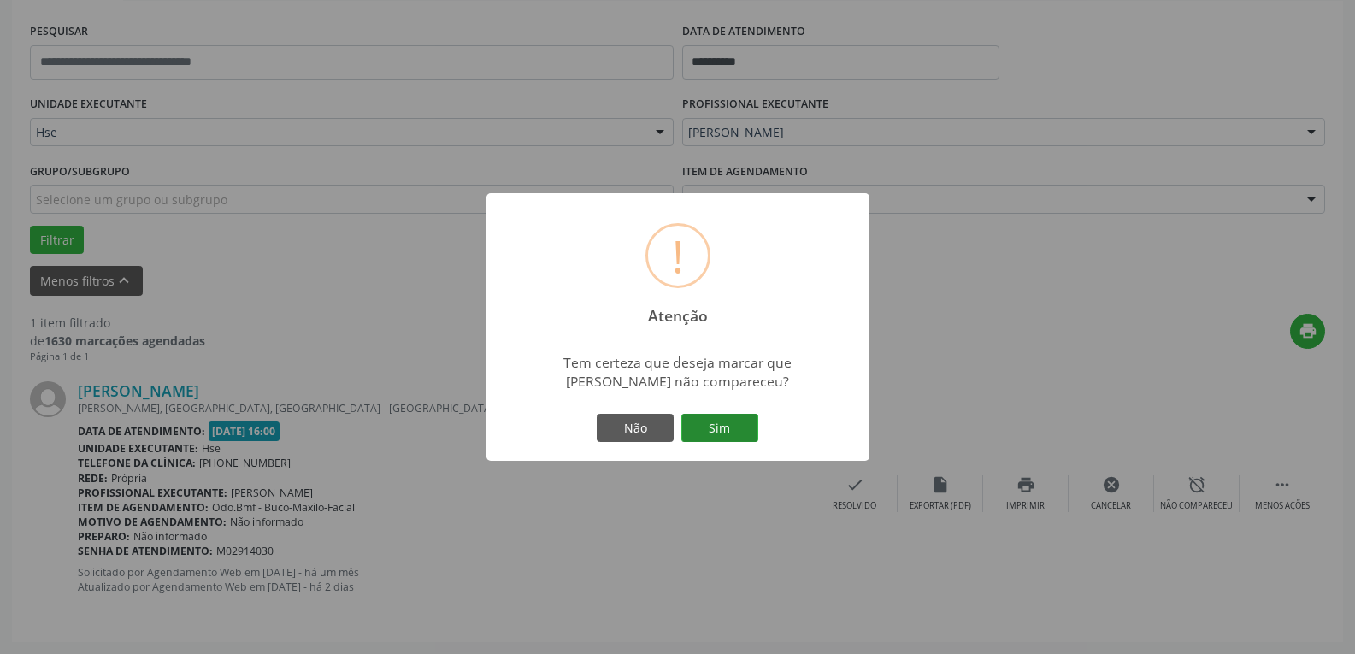
click at [725, 427] on button "Sim" at bounding box center [719, 428] width 77 height 29
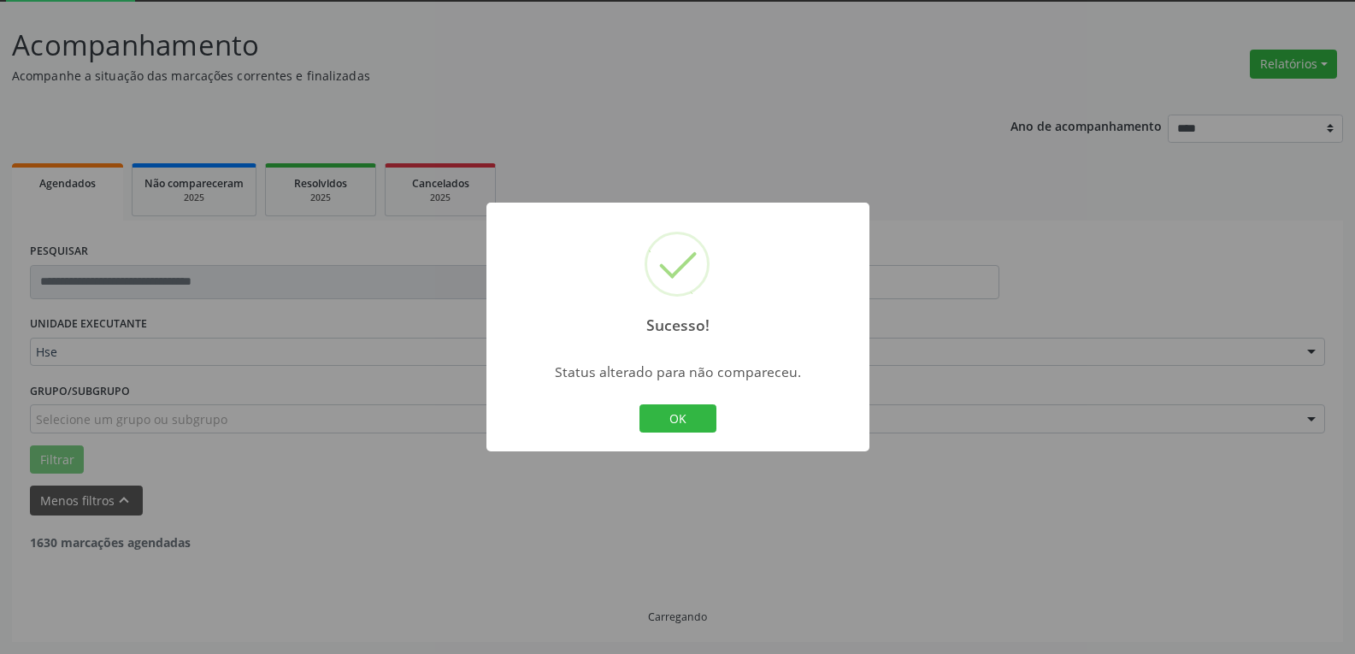
scroll to position [38, 0]
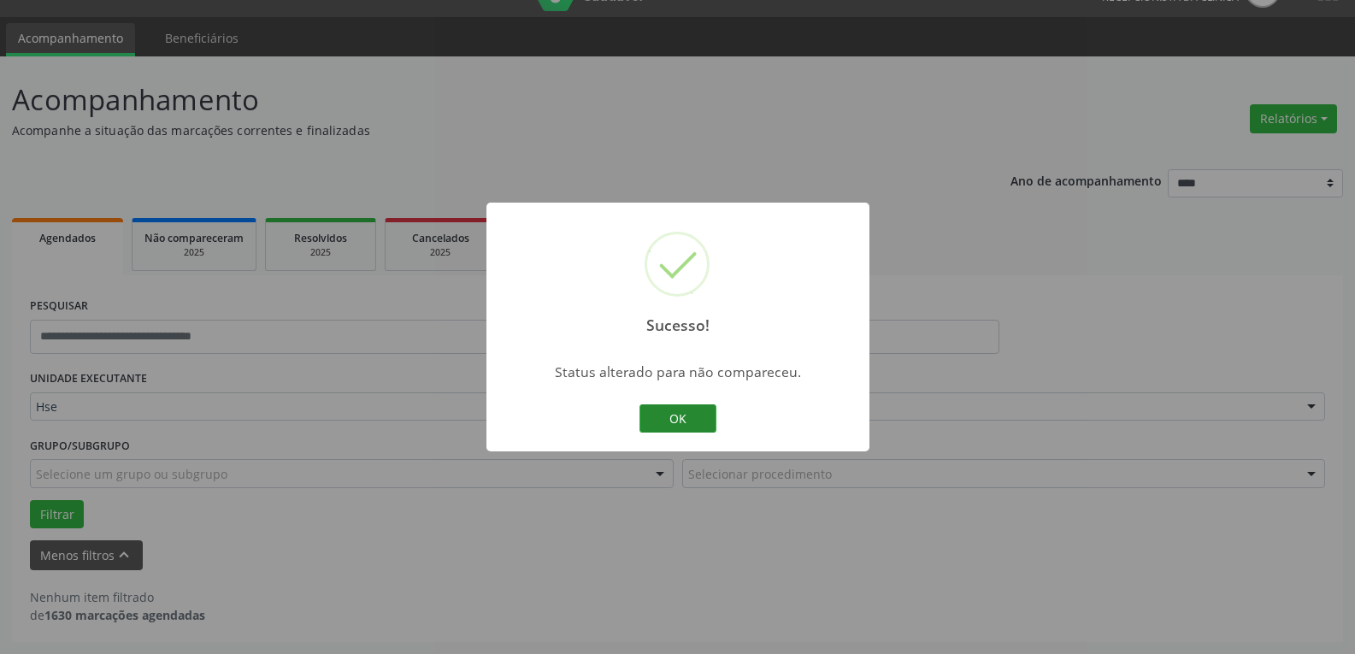
click at [661, 417] on button "OK" at bounding box center [678, 418] width 77 height 29
